Goal: Task Accomplishment & Management: Use online tool/utility

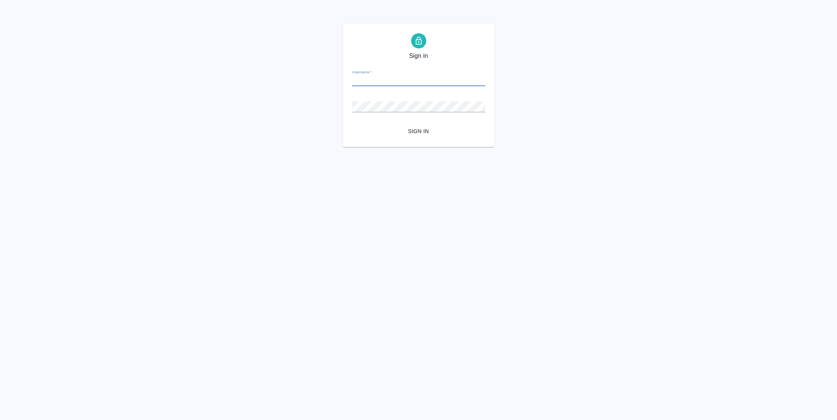
click at [388, 81] on input "Username   *" at bounding box center [418, 81] width 133 height 11
click at [423, 75] on div "Username   *" at bounding box center [418, 78] width 133 height 17
click at [422, 81] on input "Username   *" at bounding box center [418, 81] width 133 height 11
drag, startPoint x: 381, startPoint y: 77, endPoint x: 354, endPoint y: 80, distance: 26.6
click at [354, 80] on input "i.molchanova@awatera.com" at bounding box center [418, 81] width 133 height 11
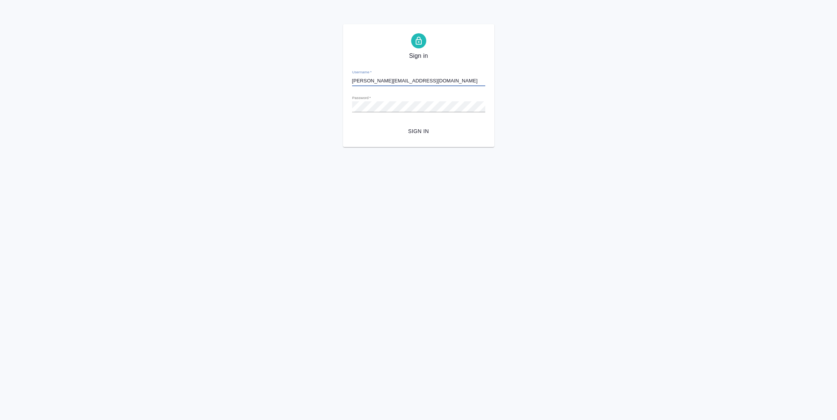
type input "i.fedotova@awatera.com"
click at [352, 124] on button "Sign in" at bounding box center [418, 131] width 133 height 14
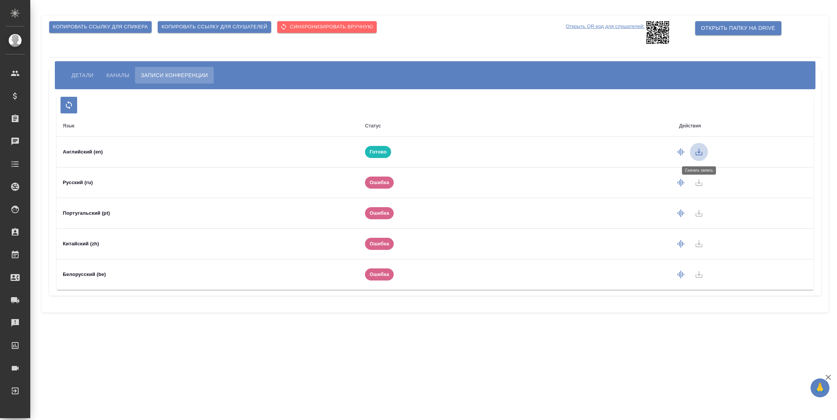
click at [703, 153] on icon "button" at bounding box center [699, 152] width 9 height 9
click at [743, 27] on span "Открыть папку на Drive" at bounding box center [738, 27] width 74 height 9
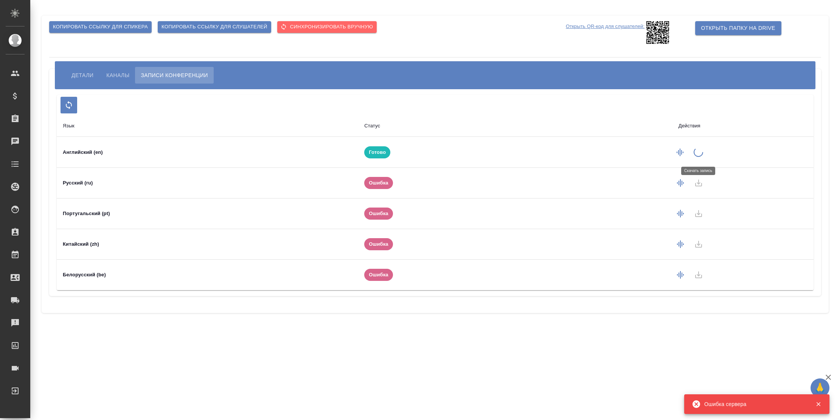
drag, startPoint x: 743, startPoint y: 28, endPoint x: 655, endPoint y: 354, distance: 337.3
click at [655, 354] on div ".cls-1 fill:#fff; AWATERA [PERSON_NAME] Спецификации Заказы 0 Чаты Todo Проекты…" at bounding box center [418, 210] width 837 height 420
click at [735, 33] on button "Открыть папку на Drive" at bounding box center [738, 28] width 86 height 14
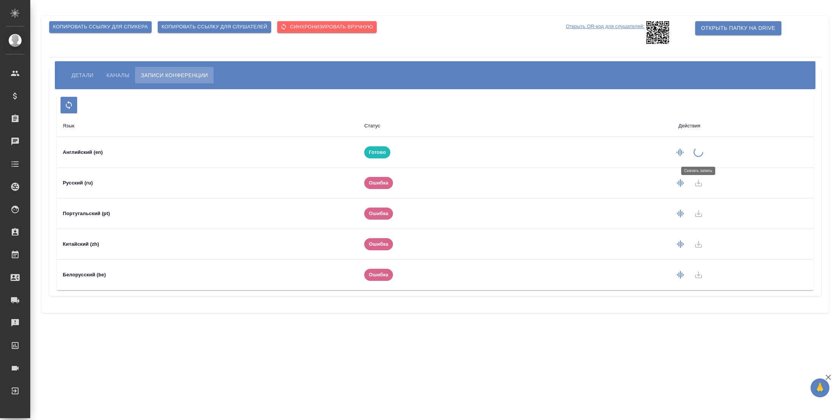
click at [700, 155] on td at bounding box center [689, 152] width 249 height 31
click at [682, 152] on icon "button" at bounding box center [680, 153] width 7 height 8
click at [684, 151] on td at bounding box center [691, 152] width 245 height 31
